Goal: Navigation & Orientation: Find specific page/section

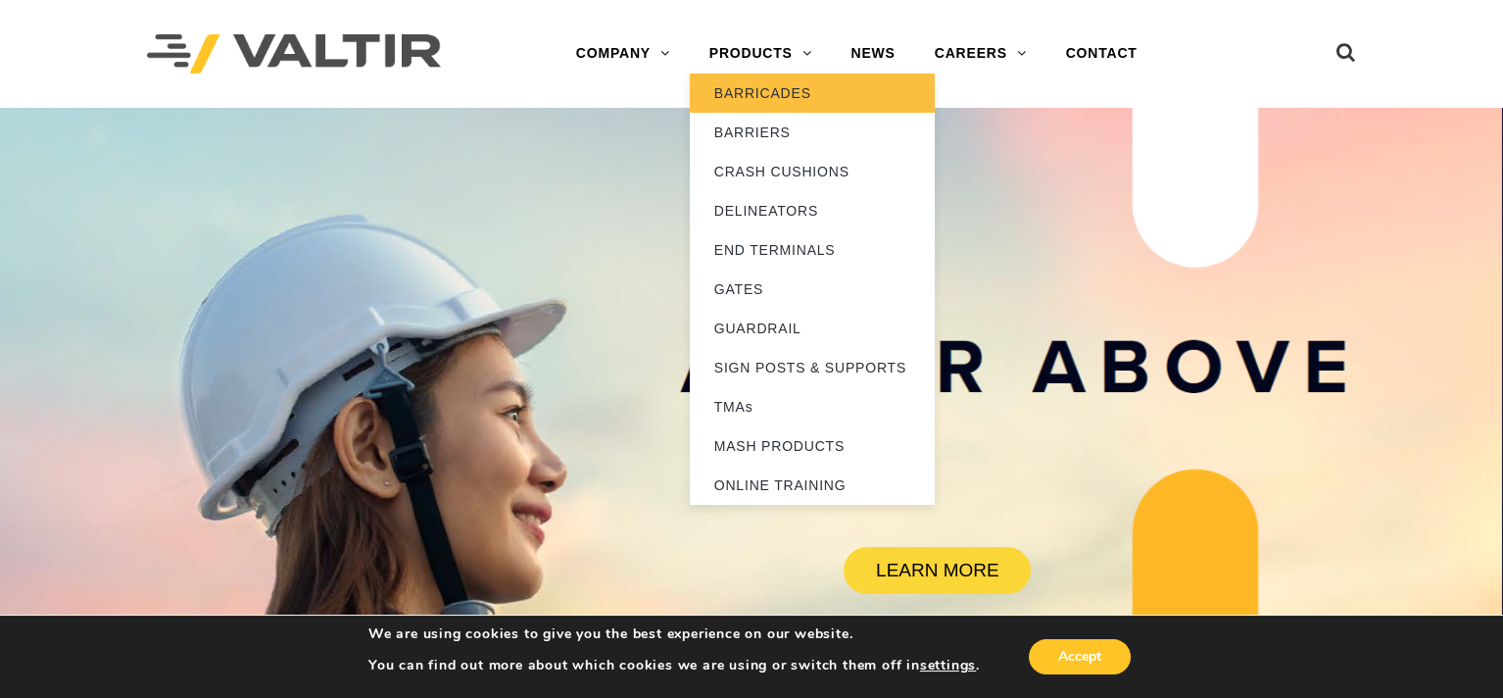
click at [763, 89] on link "BARRICADES" at bounding box center [812, 92] width 245 height 39
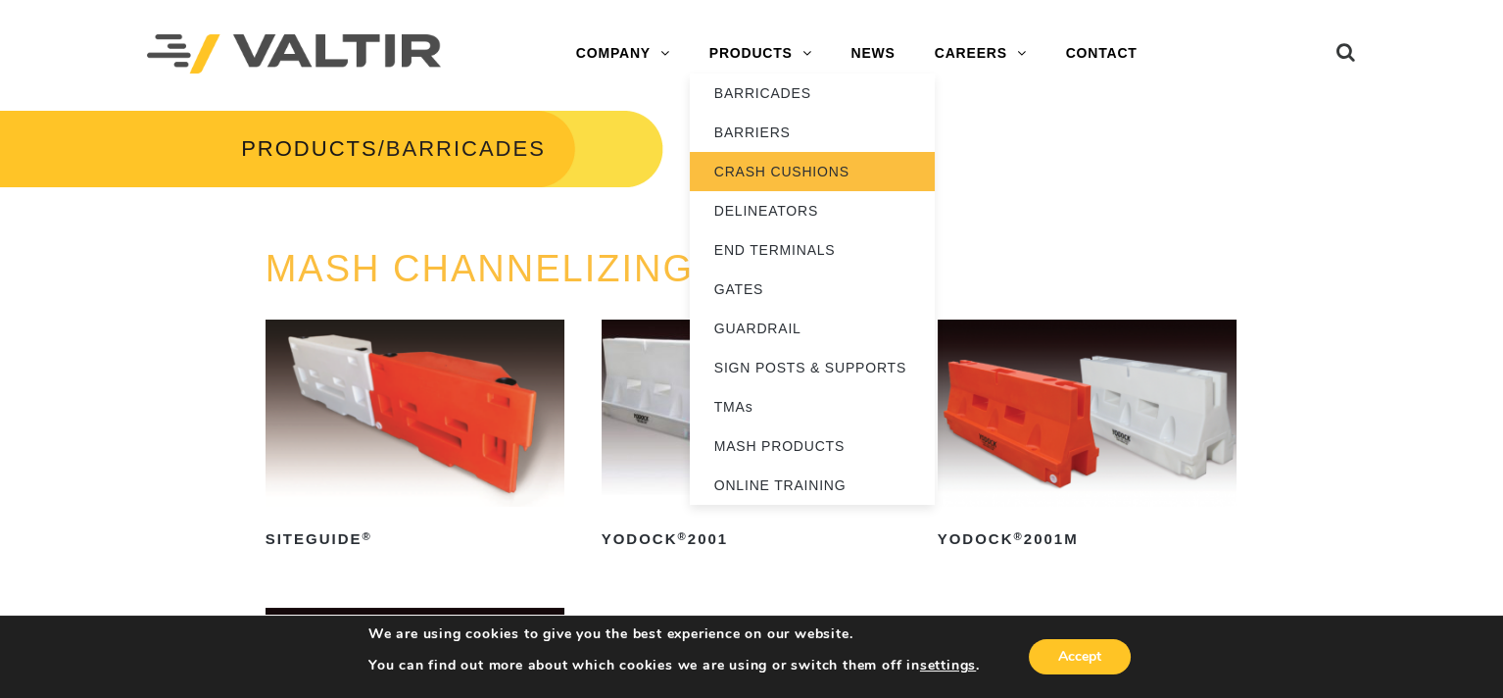
click at [777, 171] on link "CRASH CUSHIONS" at bounding box center [812, 171] width 245 height 39
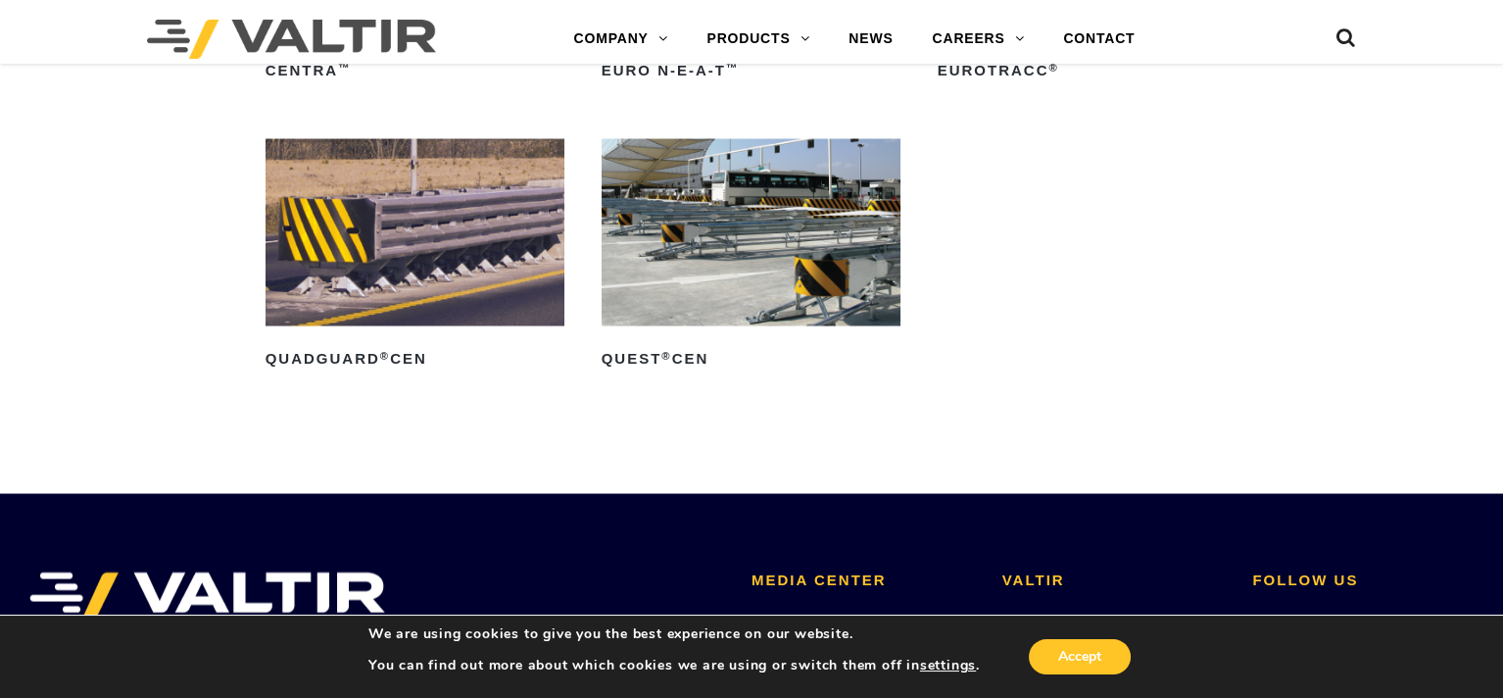
scroll to position [5835, 0]
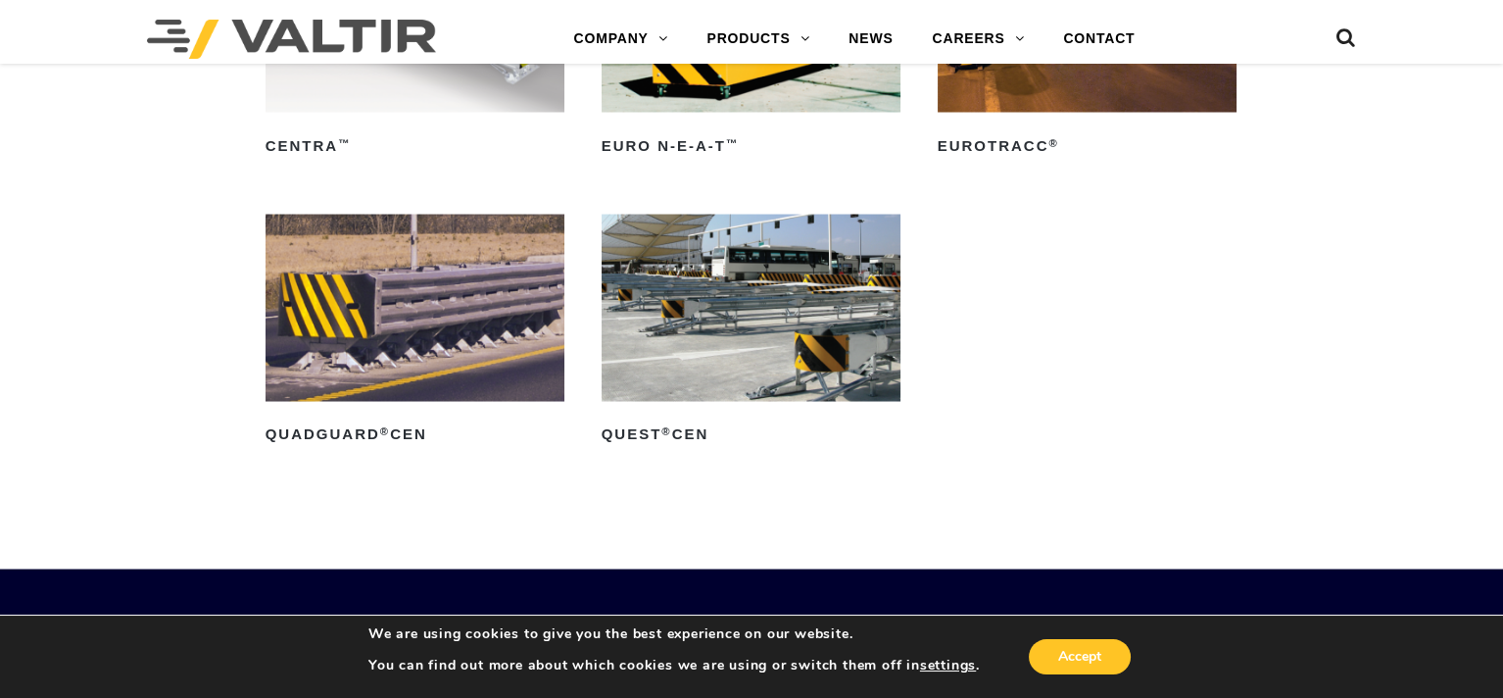
click at [1102, 278] on ul "CENTRA ™ Read more Euro N-E-A-T ™ Read more EuroTRACC ® Read more QuadGuard ® C…" at bounding box center [752, 215] width 973 height 576
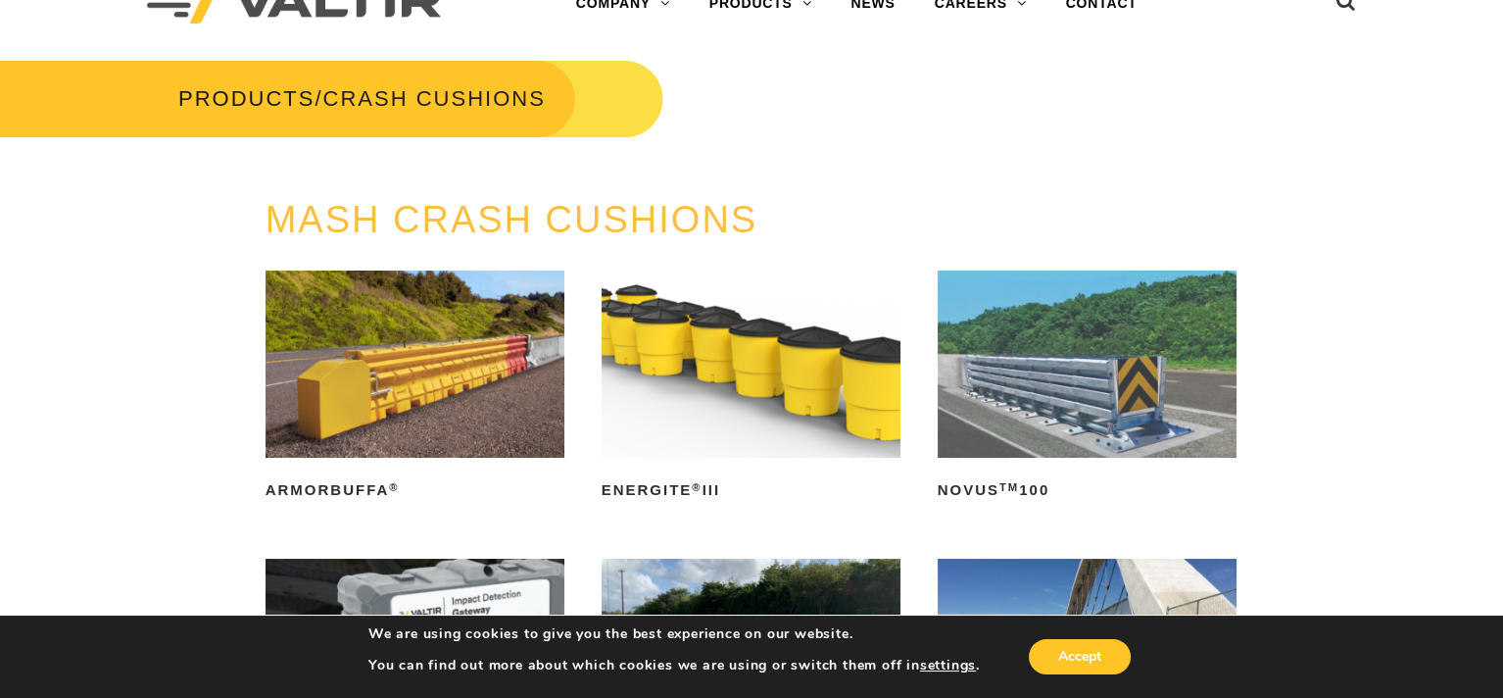
scroll to position [0, 0]
